Goal: Information Seeking & Learning: Learn about a topic

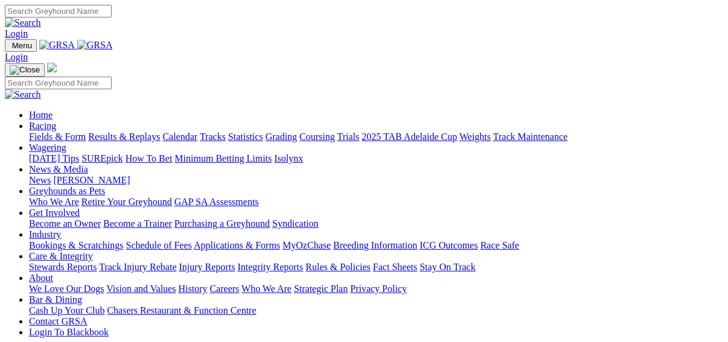
click at [29, 132] on link "Fields & Form" at bounding box center [57, 137] width 57 height 10
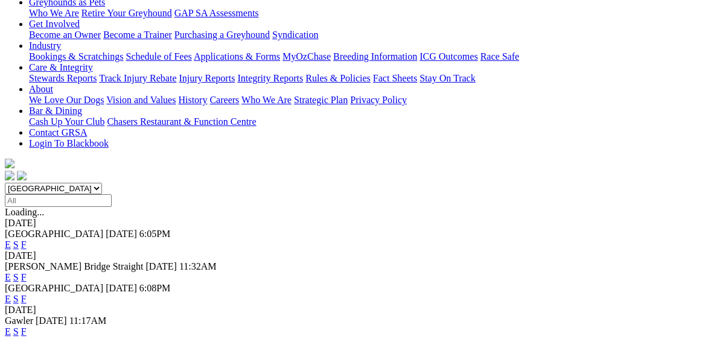
scroll to position [290, 0]
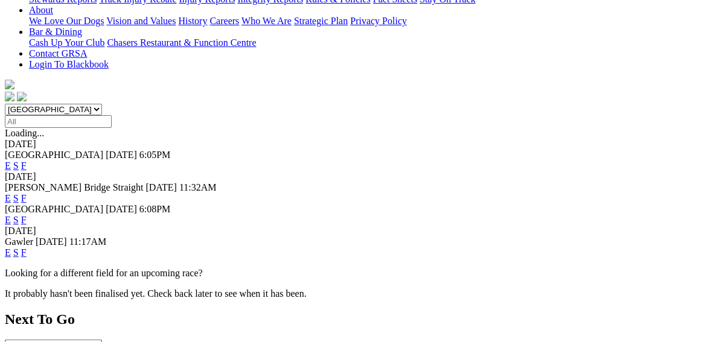
click at [27, 193] on link "F" at bounding box center [23, 198] width 5 height 10
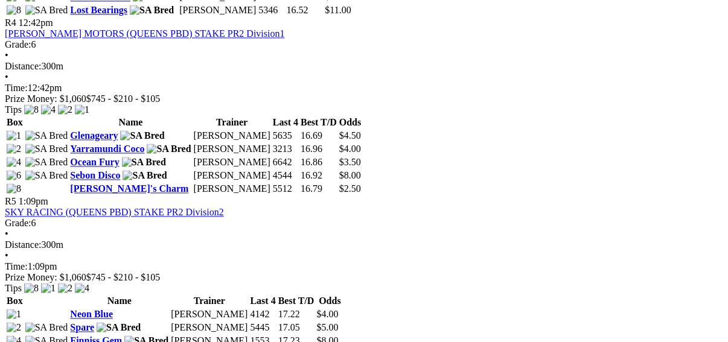
scroll to position [1188, 0]
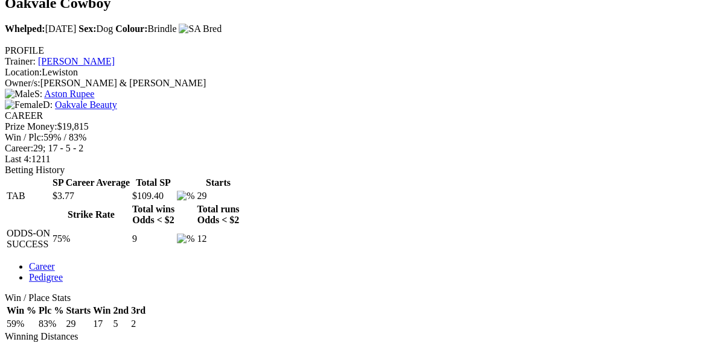
scroll to position [386, 0]
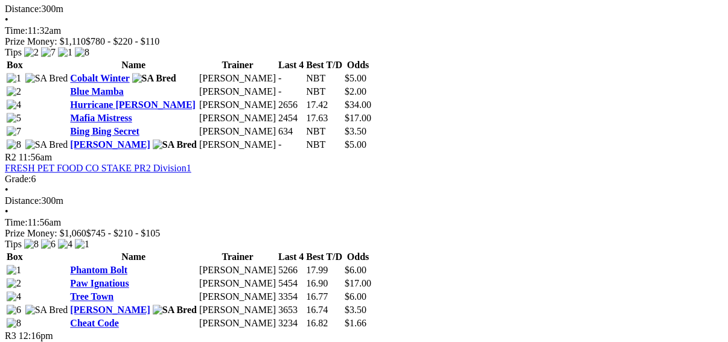
scroll to position [531, 0]
